Goal: Check status

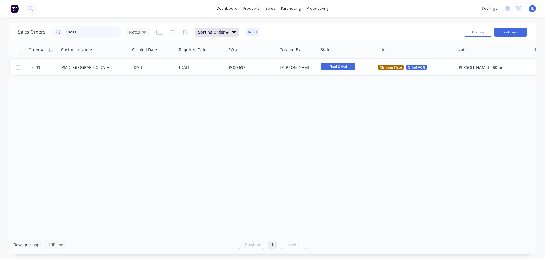
click at [81, 30] on input "18239" at bounding box center [93, 31] width 55 height 11
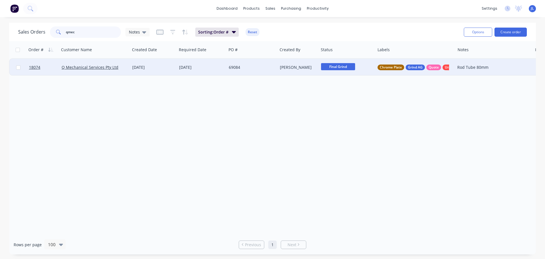
type input "qmec"
click at [185, 67] on div "[DATE]" at bounding box center [201, 67] width 45 height 6
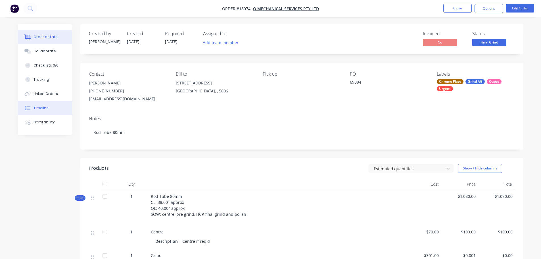
click at [41, 110] on div "Timeline" at bounding box center [41, 107] width 15 height 5
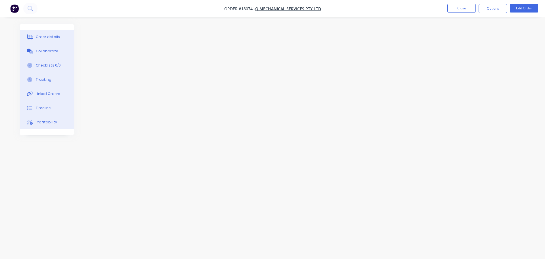
click at [222, 83] on div at bounding box center [273, 118] width 506 height 189
click at [45, 38] on div "Order details" at bounding box center [48, 36] width 24 height 5
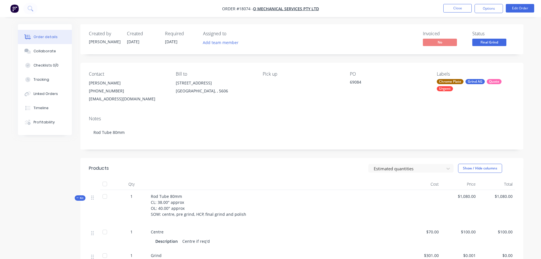
click at [499, 44] on span "Final Grind" at bounding box center [489, 42] width 34 height 7
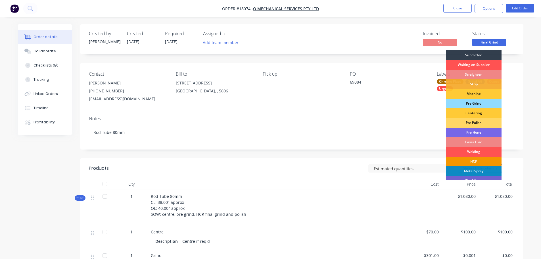
click at [472, 157] on div "HCP" at bounding box center [474, 162] width 56 height 10
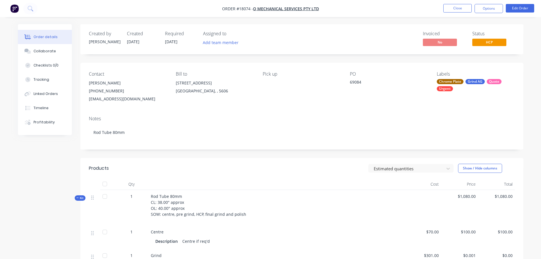
click at [439, 4] on ul "Close Options Edit Order" at bounding box center [489, 8] width 105 height 9
click at [449, 9] on button "Close" at bounding box center [457, 8] width 28 height 9
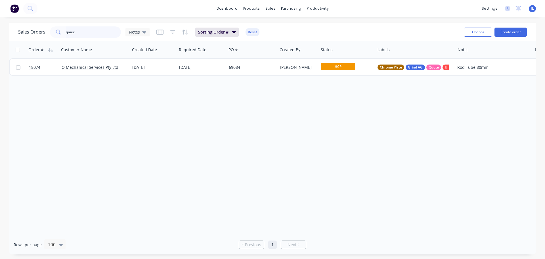
click at [80, 31] on input "qmec" at bounding box center [93, 31] width 55 height 11
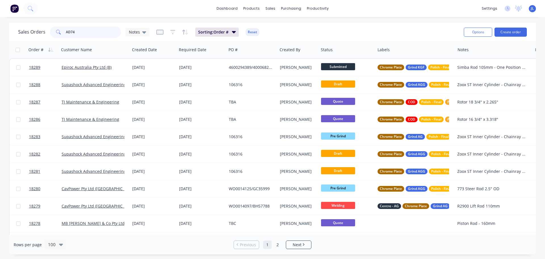
type input "[DATE]"
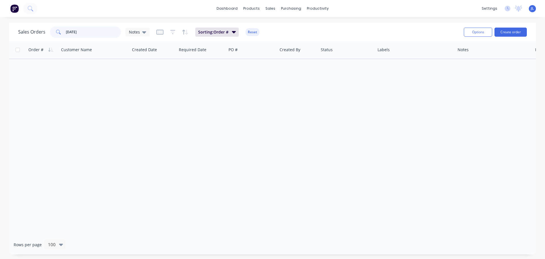
drag, startPoint x: 94, startPoint y: 34, endPoint x: 35, endPoint y: 31, distance: 59.4
click at [35, 31] on div "Sales Orders [DATE] Notes" at bounding box center [84, 31] width 132 height 11
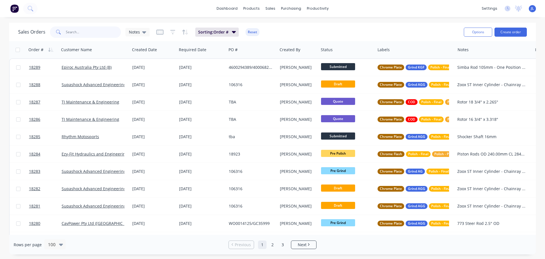
click at [84, 32] on input "text" at bounding box center [93, 31] width 55 height 11
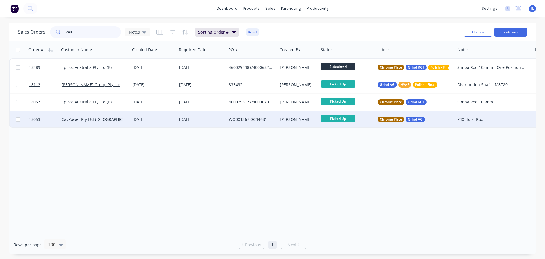
type input "740"
click at [217, 127] on div "[DATE]" at bounding box center [202, 119] width 50 height 17
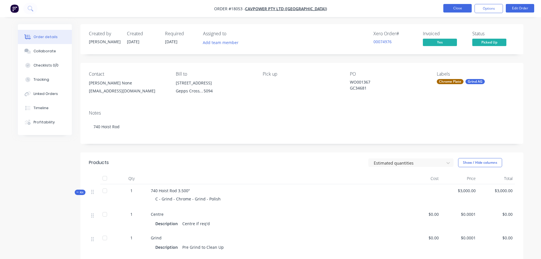
click at [460, 9] on button "Close" at bounding box center [457, 8] width 28 height 9
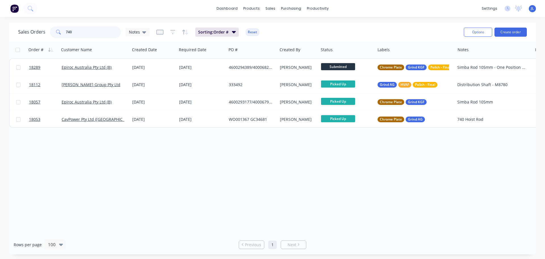
click at [76, 31] on input "740" at bounding box center [93, 31] width 55 height 11
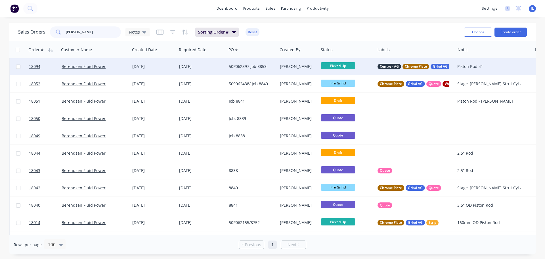
scroll to position [260, 0]
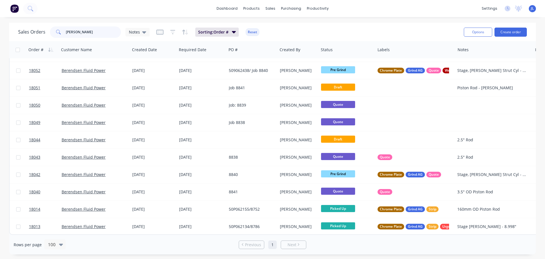
click at [94, 32] on input "[PERSON_NAME]" at bounding box center [93, 31] width 55 height 11
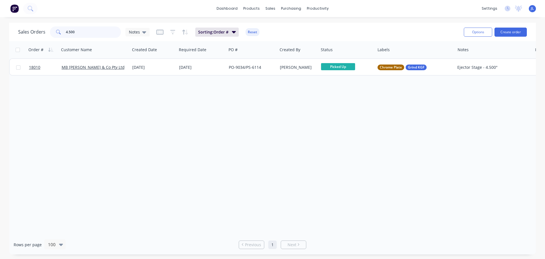
scroll to position [0, 0]
type input "4.500"
